Goal: Transaction & Acquisition: Purchase product/service

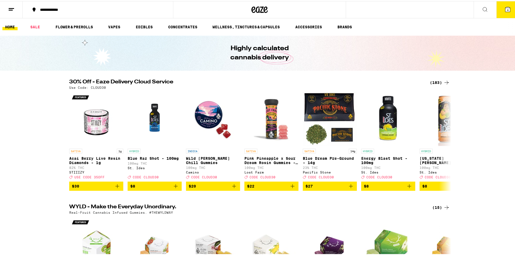
click at [498, 8] on button "4" at bounding box center [507, 8] width 23 height 17
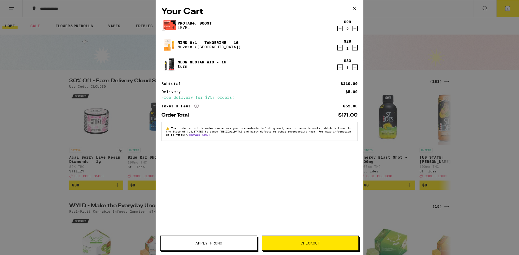
click at [355, 10] on icon at bounding box center [354, 9] width 8 height 8
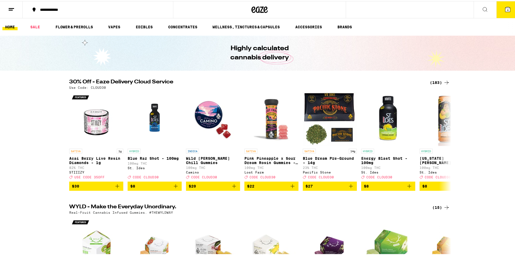
click at [443, 84] on icon at bounding box center [446, 81] width 6 height 6
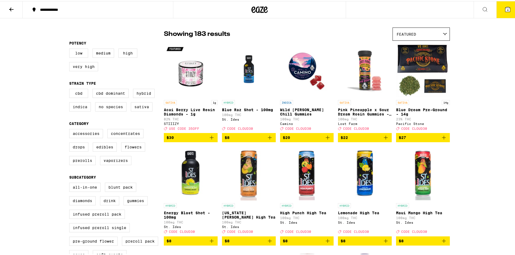
scroll to position [36, 0]
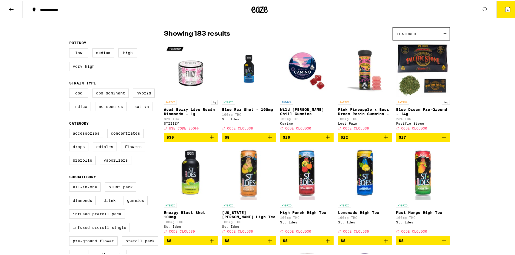
click at [113, 93] on label "CBD Dominant" at bounding box center [110, 92] width 36 height 9
click at [71, 89] on input "CBD Dominant" at bounding box center [70, 88] width 0 height 0
checkbox input "true"
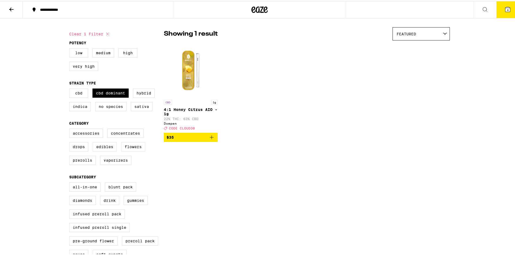
click at [191, 140] on span "$35" at bounding box center [190, 136] width 48 height 6
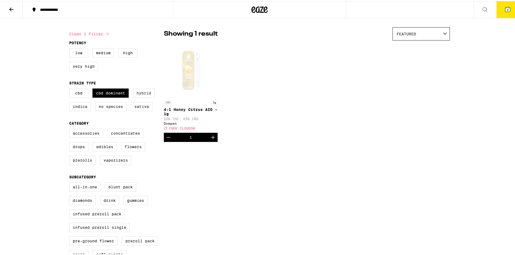
click at [139, 97] on label "Hybrid" at bounding box center [144, 92] width 22 height 9
click at [71, 89] on input "Hybrid" at bounding box center [70, 88] width 0 height 0
checkbox input "true"
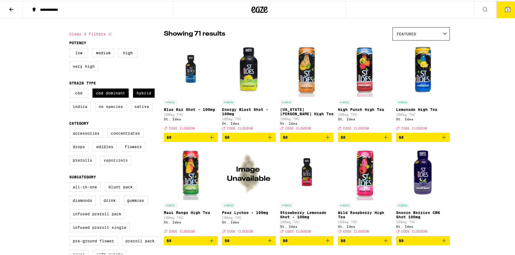
click at [104, 161] on label "Vaporizers" at bounding box center [115, 159] width 31 height 9
click at [71, 129] on input "Vaporizers" at bounding box center [70, 129] width 0 height 0
checkbox input "true"
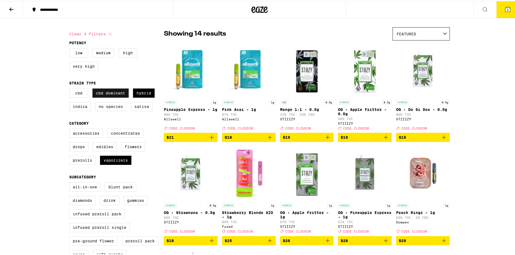
click at [115, 97] on label "CBD Dominant" at bounding box center [110, 92] width 36 height 9
click at [71, 89] on input "CBD Dominant" at bounding box center [70, 88] width 0 height 0
checkbox input "false"
click at [82, 191] on label "All-In-One" at bounding box center [84, 186] width 31 height 9
click at [71, 183] on input "All-In-One" at bounding box center [70, 182] width 0 height 0
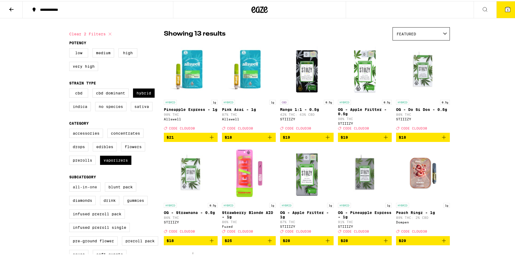
checkbox input "true"
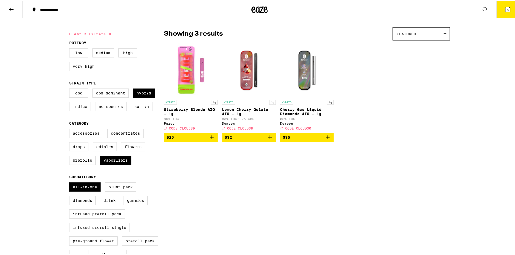
click at [266, 140] on icon "Add to bag" at bounding box center [269, 136] width 6 height 6
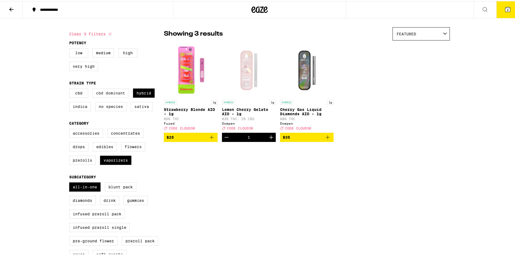
click at [106, 96] on label "CBD Dominant" at bounding box center [110, 92] width 36 height 9
click at [71, 89] on input "CBD Dominant" at bounding box center [70, 88] width 0 height 0
checkbox input "true"
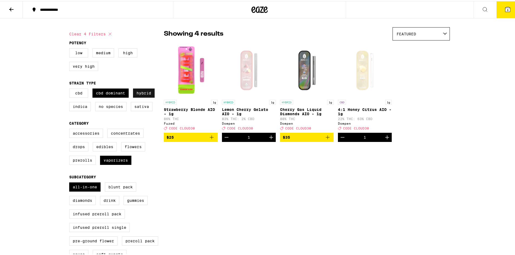
click at [137, 97] on label "Hybrid" at bounding box center [144, 92] width 22 height 9
click at [71, 89] on input "Hybrid" at bounding box center [70, 88] width 0 height 0
checkbox input "false"
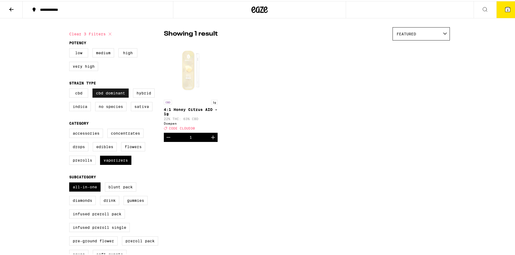
click at [113, 97] on label "CBD Dominant" at bounding box center [110, 92] width 36 height 9
click at [71, 89] on input "CBD Dominant" at bounding box center [70, 88] width 0 height 0
checkbox input "false"
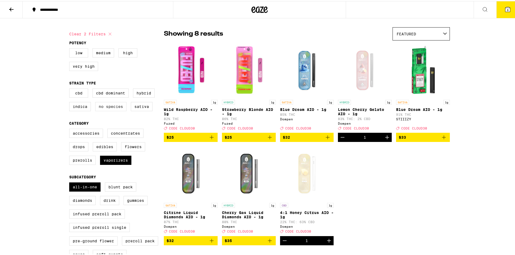
click at [111, 109] on label "No Species" at bounding box center [110, 105] width 31 height 9
click at [71, 89] on input "No Species" at bounding box center [70, 88] width 0 height 0
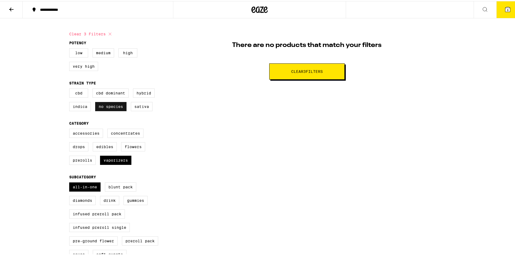
click at [113, 109] on label "No Species" at bounding box center [110, 105] width 31 height 9
click at [71, 89] on input "No Species" at bounding box center [70, 88] width 0 height 0
checkbox input "false"
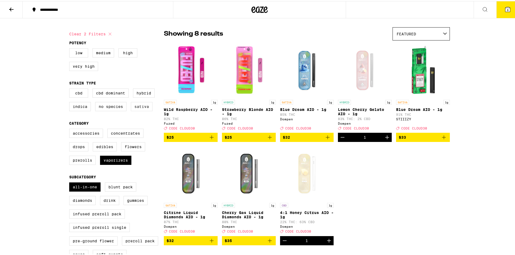
click at [131, 107] on label "Sativa" at bounding box center [142, 105] width 22 height 9
click at [71, 89] on input "Sativa" at bounding box center [70, 88] width 0 height 0
checkbox input "true"
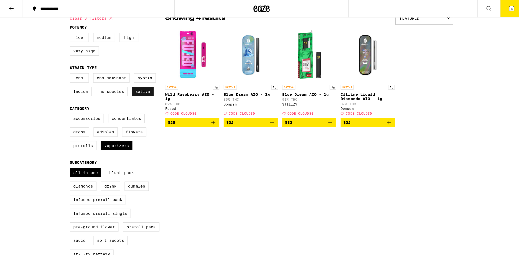
scroll to position [51, 0]
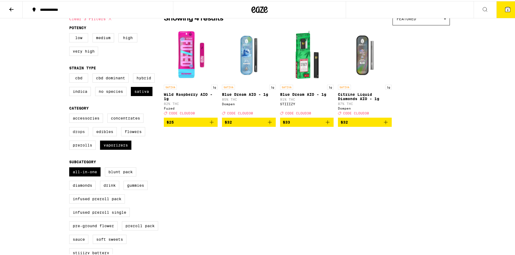
click at [78, 134] on label "Drops" at bounding box center [78, 130] width 19 height 9
click at [71, 114] on input "Drops" at bounding box center [70, 113] width 0 height 0
checkbox input "true"
click at [119, 149] on label "Vaporizers" at bounding box center [115, 144] width 31 height 9
click at [71, 114] on input "Vaporizers" at bounding box center [70, 113] width 0 height 0
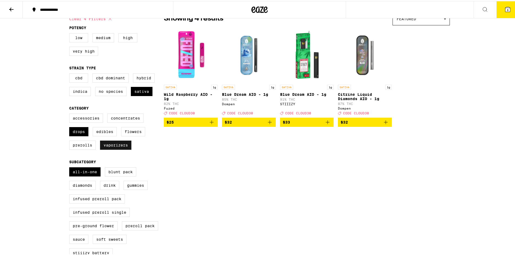
checkbox input "false"
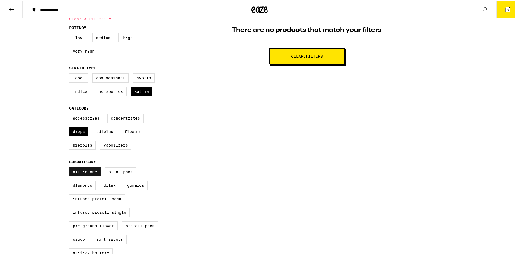
click at [88, 176] on label "All-In-One" at bounding box center [84, 170] width 31 height 9
click at [71, 167] on input "All-In-One" at bounding box center [70, 167] width 0 height 0
checkbox input "false"
click at [138, 94] on label "Sativa" at bounding box center [142, 90] width 22 height 9
click at [71, 73] on input "Sativa" at bounding box center [70, 73] width 0 height 0
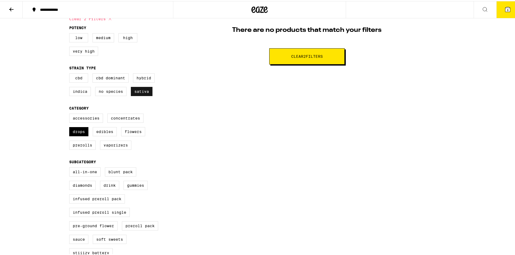
checkbox input "false"
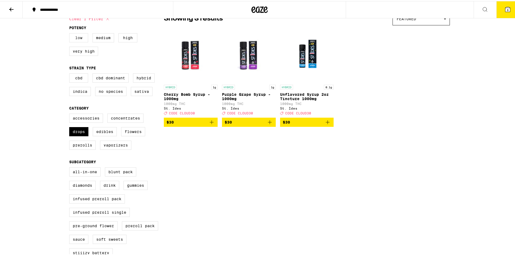
click at [80, 39] on label "Low" at bounding box center [78, 36] width 19 height 9
click at [71, 33] on input "Low" at bounding box center [70, 33] width 0 height 0
checkbox input "true"
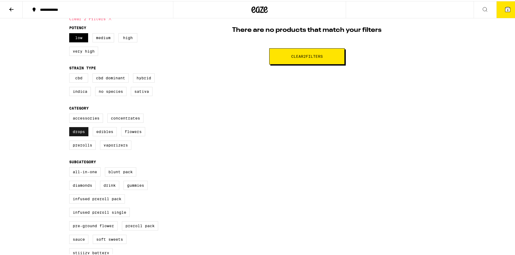
click at [78, 135] on label "Drops" at bounding box center [78, 130] width 19 height 9
click at [71, 114] on input "Drops" at bounding box center [70, 113] width 0 height 0
checkbox input "false"
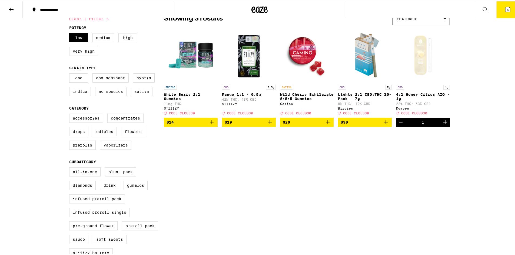
click at [102, 149] on label "Vaporizers" at bounding box center [115, 144] width 31 height 9
click at [71, 114] on input "Vaporizers" at bounding box center [70, 113] width 0 height 0
checkbox input "true"
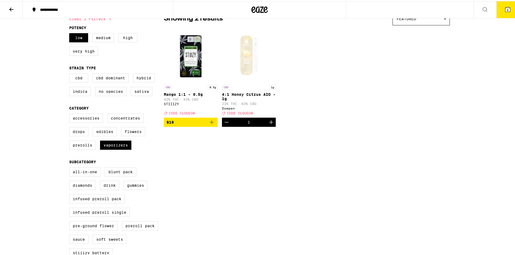
click at [502, 13] on button "6" at bounding box center [507, 8] width 23 height 17
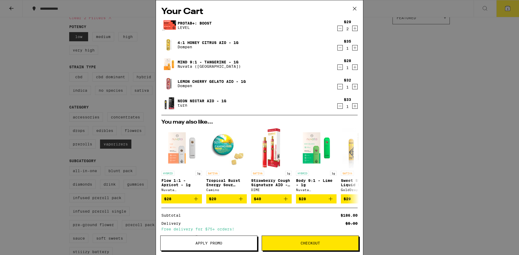
click at [182, 100] on link "Neon Nectar AIO - 1g" at bounding box center [201, 101] width 49 height 4
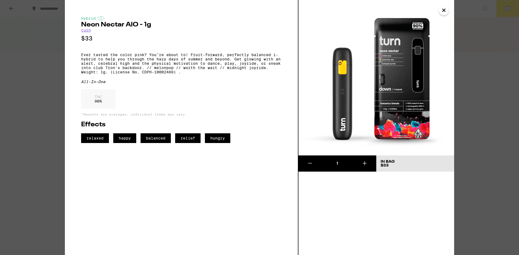
click at [443, 10] on icon "Close" at bounding box center [443, 10] width 3 height 3
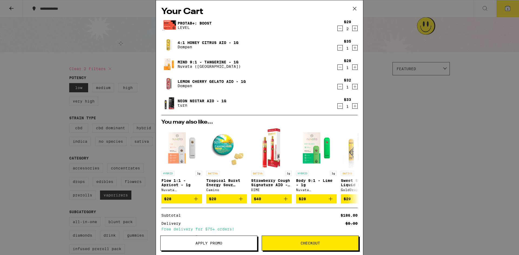
click at [210, 81] on link "Lemon Cherry Gelato AIO - 1g" at bounding box center [211, 81] width 68 height 4
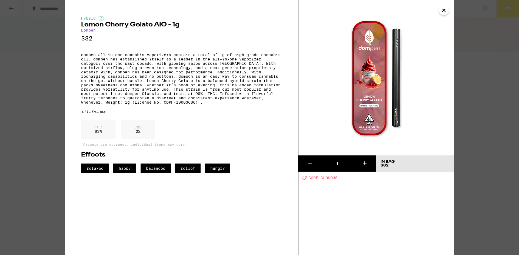
click at [445, 9] on icon "Close" at bounding box center [443, 10] width 6 height 8
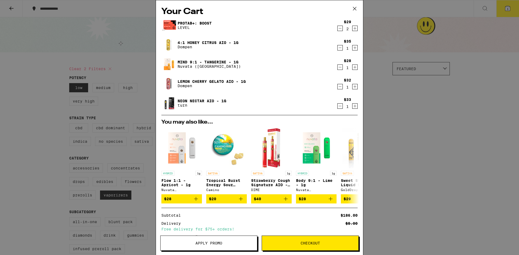
click at [337, 70] on icon "Decrement" at bounding box center [339, 67] width 5 height 6
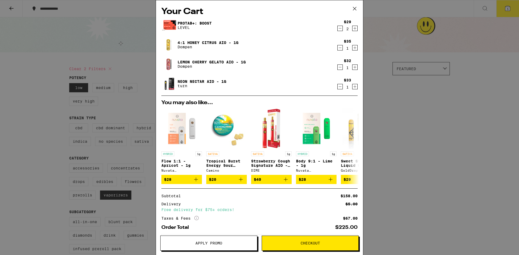
click at [337, 30] on icon "Decrement" at bounding box center [339, 28] width 5 height 6
click at [218, 248] on button "Apply Promo" at bounding box center [208, 243] width 97 height 15
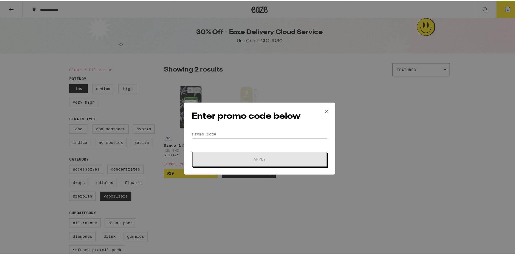
click at [214, 122] on input "Promo Code" at bounding box center [260, 123] width 136 height 8
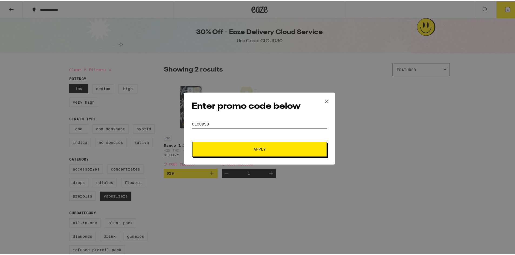
type input "cLOUD30"
click at [218, 145] on button "Apply" at bounding box center [259, 148] width 135 height 15
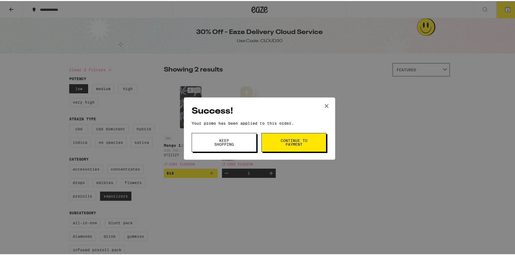
click at [282, 140] on span "Continue to payment" at bounding box center [294, 142] width 28 height 8
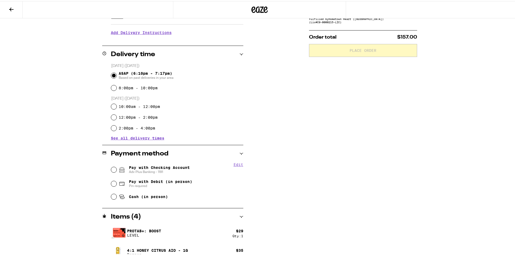
scroll to position [106, 0]
click at [159, 167] on span "Pay with Checking Account Adv Plus Banking - 1191" at bounding box center [159, 168] width 61 height 9
click at [116, 167] on input "Pay with Checking Account Adv Plus Banking - 1191" at bounding box center [113, 168] width 5 height 5
radio input "true"
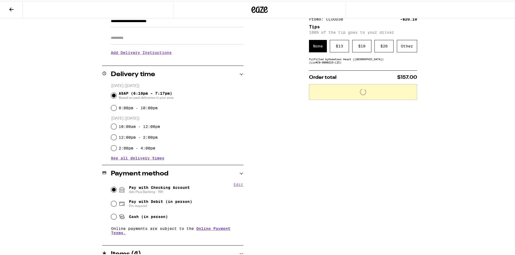
scroll to position [85, 0]
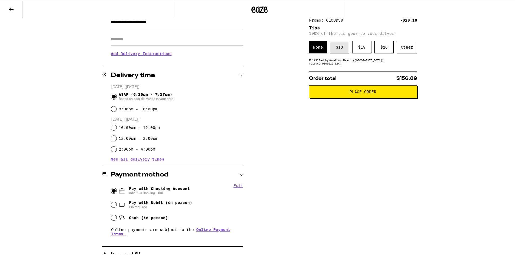
click at [332, 52] on div "$ 13" at bounding box center [339, 46] width 19 height 12
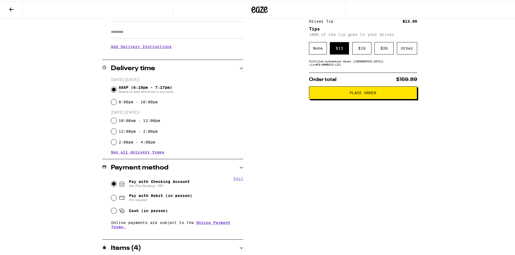
scroll to position [91, 0]
click at [375, 93] on span "Place Order" at bounding box center [362, 92] width 99 height 4
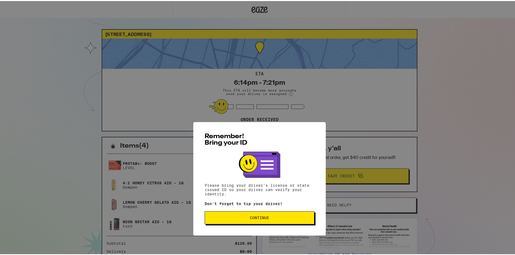
click at [278, 164] on button "Continue" at bounding box center [259, 166] width 110 height 13
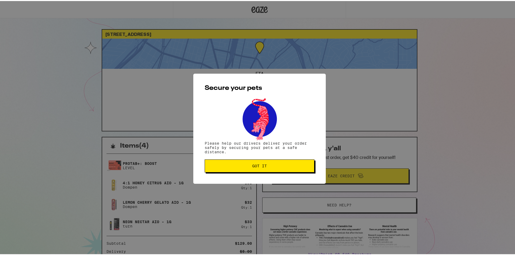
click at [278, 164] on span "Got it" at bounding box center [259, 165] width 100 height 4
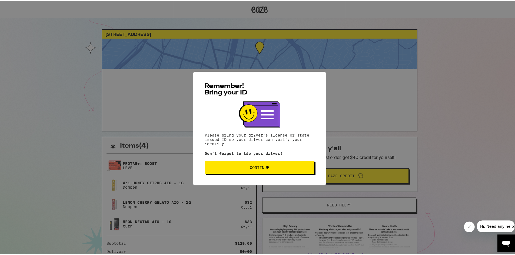
click at [283, 172] on button "Continue" at bounding box center [259, 166] width 110 height 13
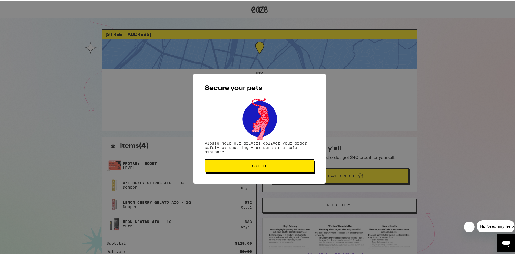
click at [250, 162] on button "Got it" at bounding box center [259, 165] width 110 height 13
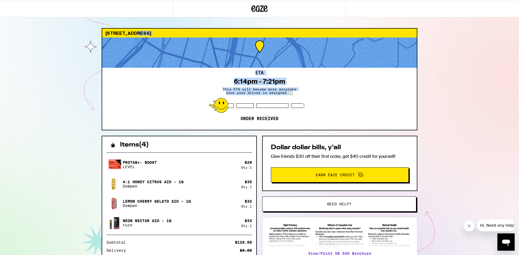
drag, startPoint x: 143, startPoint y: 113, endPoint x: 131, endPoint y: 19, distance: 94.6
click at [131, 19] on div "2820 Broadway Oakland 94611 ETA 6:14pm - 7:21pm This ETA will become more accur…" at bounding box center [259, 160] width 519 height 321
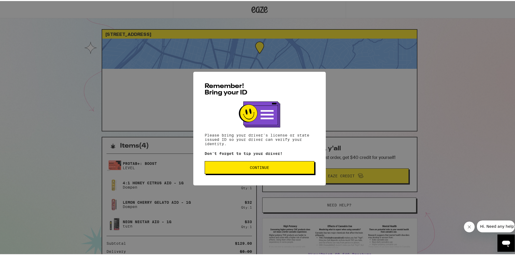
click at [243, 169] on span "Continue" at bounding box center [259, 167] width 100 height 4
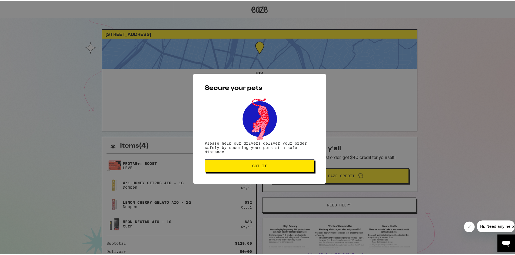
click at [243, 169] on button "Got it" at bounding box center [259, 165] width 110 height 13
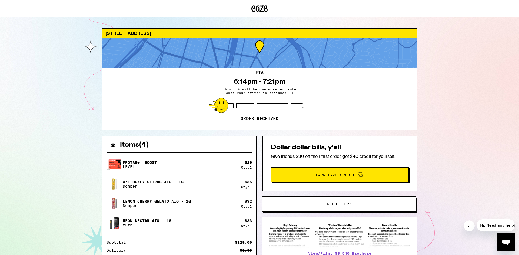
click at [291, 93] on circle at bounding box center [291, 93] width 4 height 4
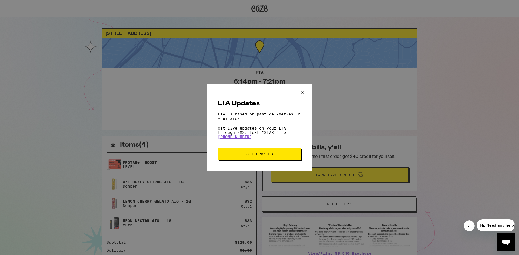
click at [303, 91] on icon "Close ETA information modal" at bounding box center [302, 92] width 8 height 8
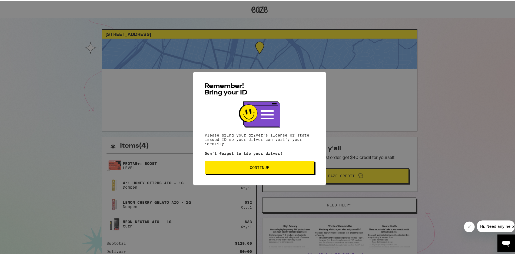
click at [212, 162] on button "Continue" at bounding box center [259, 166] width 110 height 13
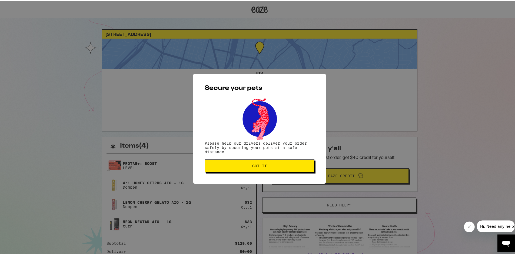
click at [212, 162] on button "Got it" at bounding box center [259, 165] width 110 height 13
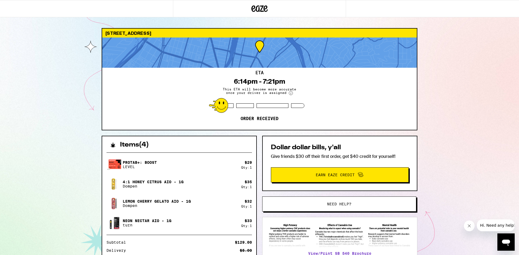
click at [0, 82] on div "2820 Broadway Oakland 94611 ETA 6:14pm - 7:21pm This ETA will become more accur…" at bounding box center [259, 160] width 519 height 321
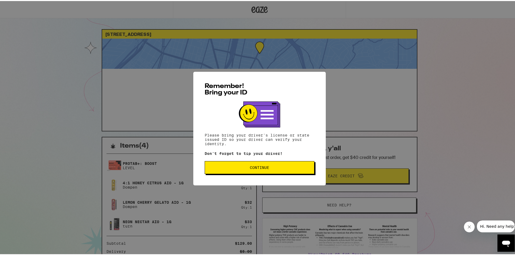
click at [223, 162] on button "Continue" at bounding box center [259, 166] width 110 height 13
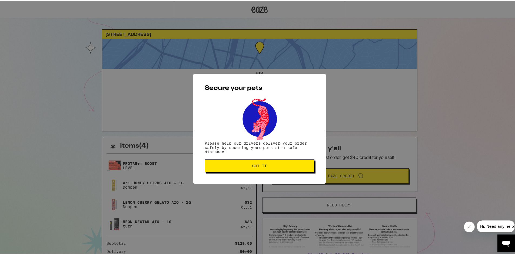
click at [223, 162] on button "Got it" at bounding box center [259, 165] width 110 height 13
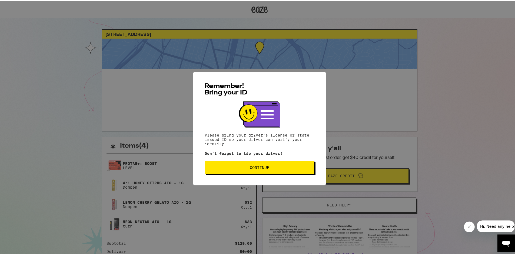
click at [37, 73] on div "Remember! Bring your ID Please bring your driver's license or state issued ID s…" at bounding box center [259, 127] width 519 height 255
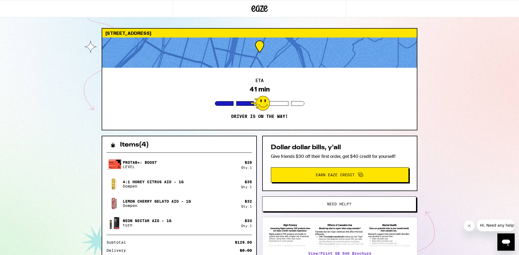
click at [12, 102] on div "[STREET_ADDRESS] ETA 41 min Driver is on the way! Items ( 4 ) Protab+: Boost LE…" at bounding box center [259, 160] width 519 height 321
click at [15, 170] on div "[STREET_ADDRESS] ETA 28 min Driver is on the way! Items ( 4 ) Protab+: Boost LE…" at bounding box center [259, 160] width 519 height 321
click at [0, 132] on div "[STREET_ADDRESS] ETA 17 min Driver is on the way! Items ( 4 ) Protab+: Boost LE…" at bounding box center [259, 160] width 519 height 321
click at [2, 42] on div "[STREET_ADDRESS] ETA 15 min Driver is on the way! Items ( 4 ) Protab+: Boost LE…" at bounding box center [259, 160] width 519 height 321
click at [26, 38] on div "[STREET_ADDRESS] ETA 17 min Driver is on the way! Items ( 4 ) Protab+: Boost LE…" at bounding box center [259, 160] width 519 height 321
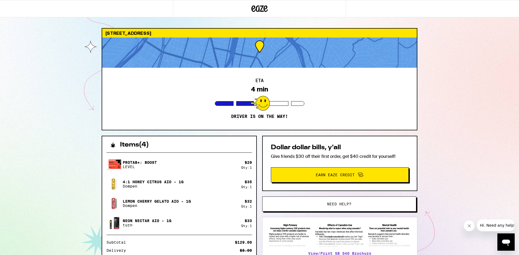
click at [17, 135] on div "[STREET_ADDRESS] ETA 4 min Driver is on the way! Items ( 4 ) Protab+: Boost LEV…" at bounding box center [259, 160] width 519 height 321
click at [20, 207] on div "[STREET_ADDRESS] ETA Arriving Soon Order is arriving Items ( 4 ) Protab+: Boost…" at bounding box center [259, 160] width 519 height 321
